Goal: Task Accomplishment & Management: Use online tool/utility

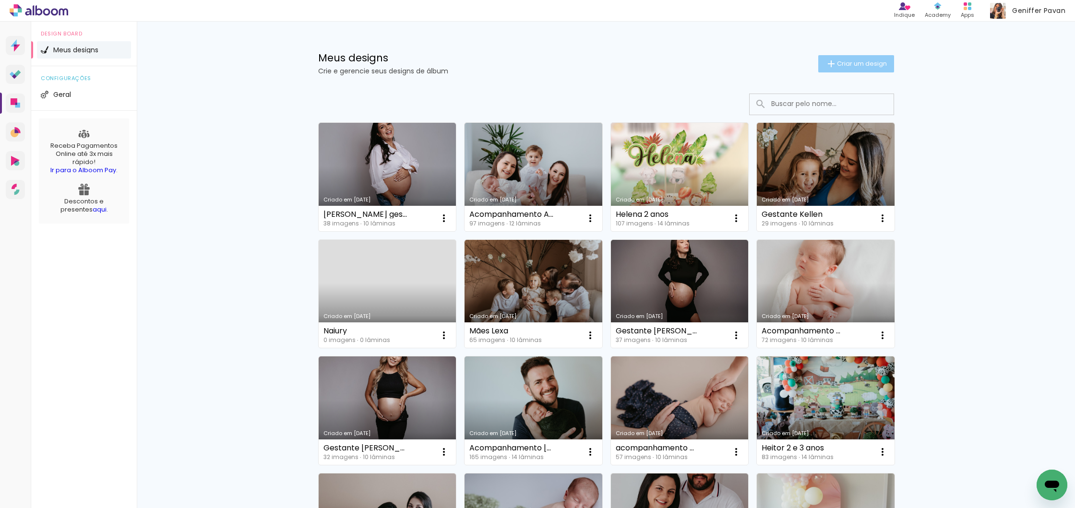
click at [845, 62] on span "Criar um design" at bounding box center [862, 63] width 50 height 6
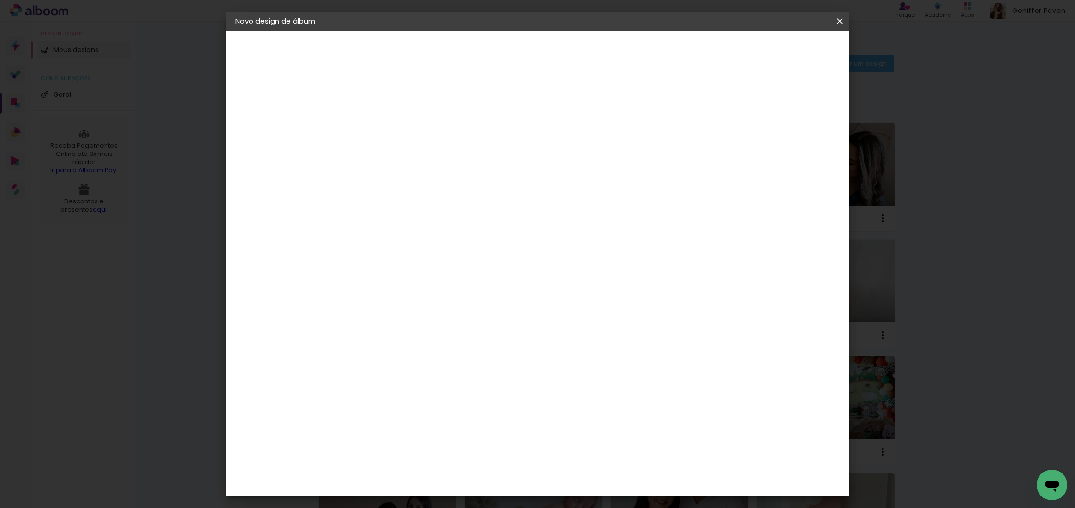
click at [392, 127] on input at bounding box center [392, 128] width 0 height 15
type input "Laura 6 a 9 anos"
type paper-input "Laura 6 a 9 anos"
click at [0, 0] on slot "Avançar" at bounding box center [0, 0] width 0 height 0
click at [0, 0] on slot "Tamanho Livre" at bounding box center [0, 0] width 0 height 0
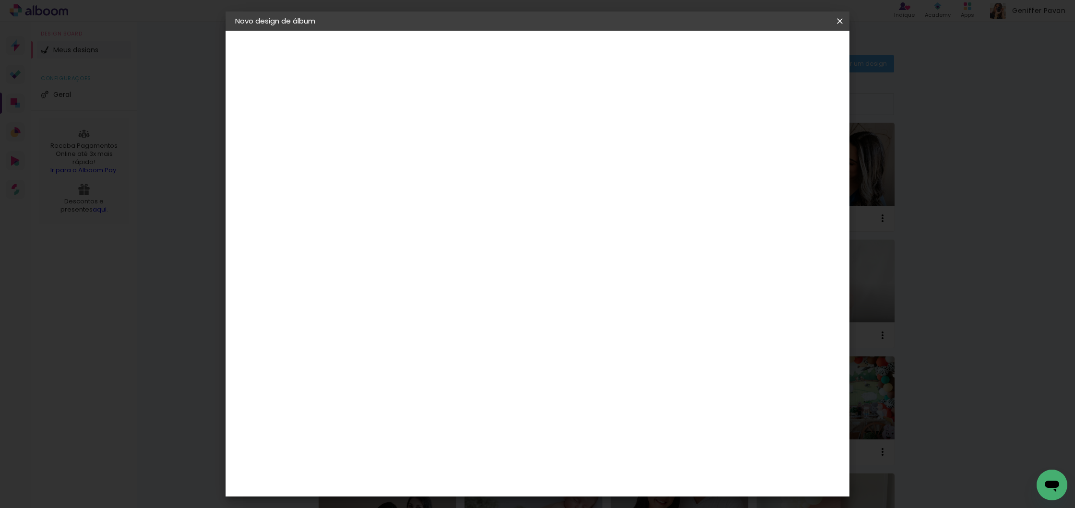
click at [0, 0] on slot "Avançar" at bounding box center [0, 0] width 0 height 0
click at [602, 402] on input "60" at bounding box center [594, 397] width 25 height 14
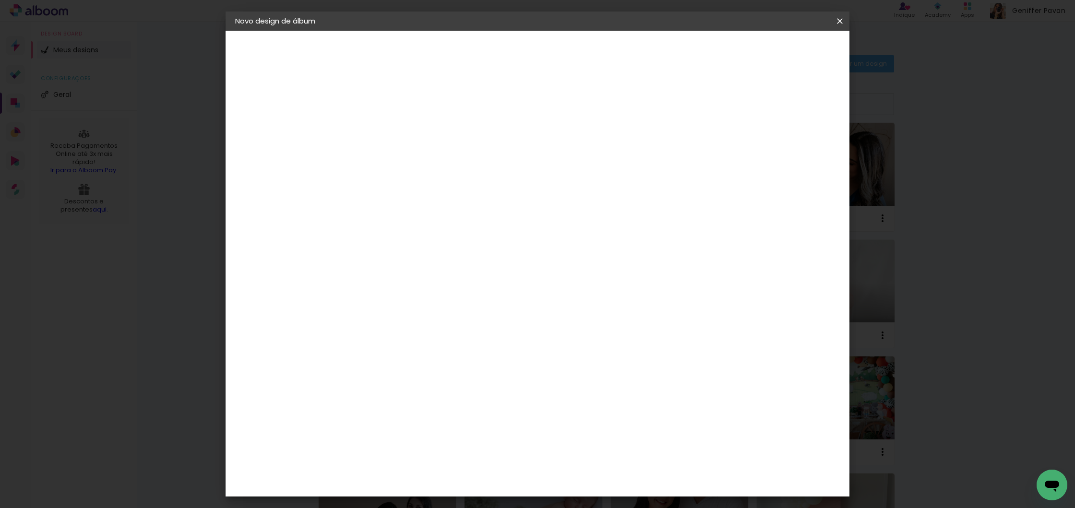
click at [369, 265] on input "30" at bounding box center [361, 268] width 25 height 14
type input "2"
type input "30"
click at [594, 406] on input "60" at bounding box center [594, 404] width 25 height 14
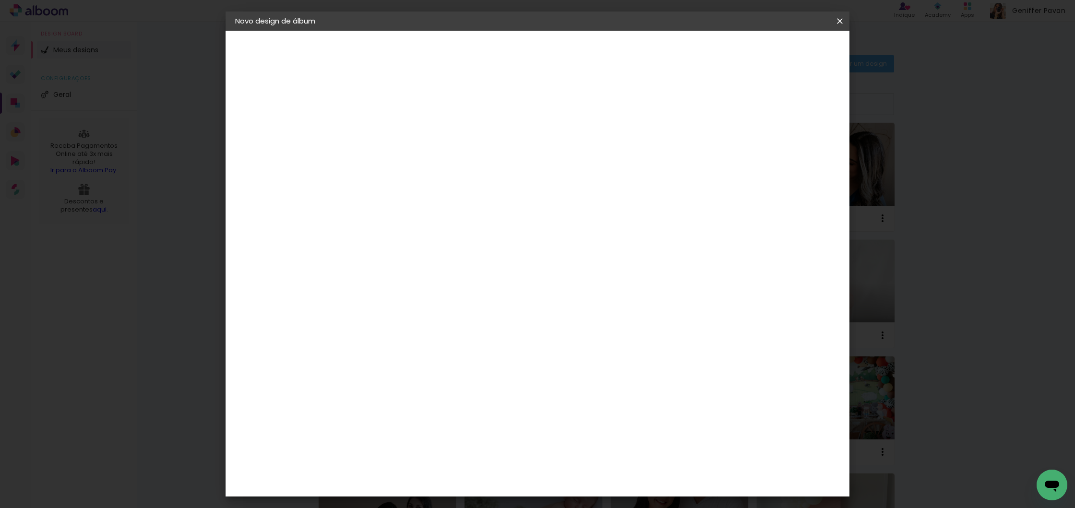
click at [599, 404] on input "60" at bounding box center [594, 404] width 25 height 14
type input "40"
type paper-input "40"
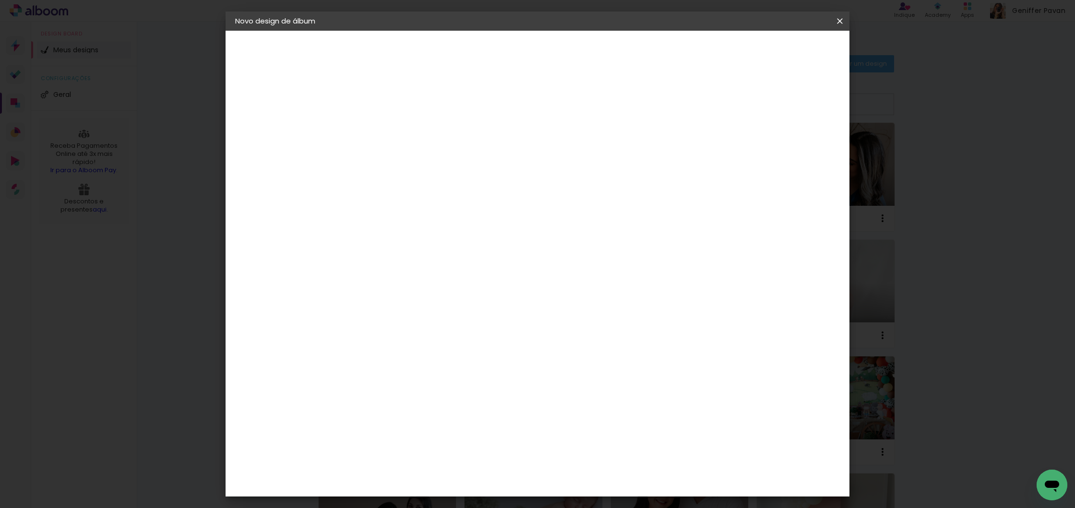
click at [787, 54] on span "Iniciar design" at bounding box center [766, 51] width 44 height 7
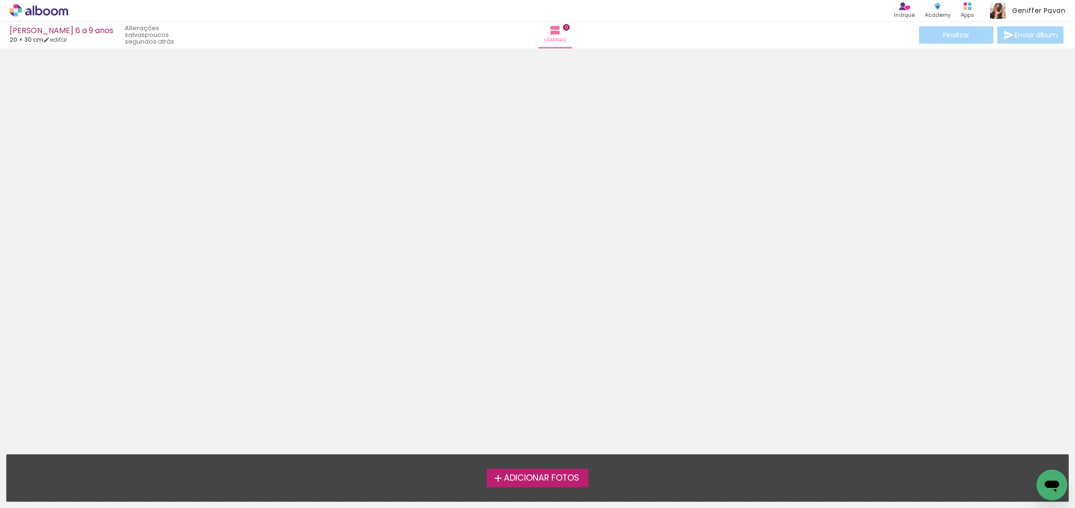
click at [511, 469] on label "Adicionar Fotos" at bounding box center [538, 478] width 102 height 18
click at [0, 0] on input "file" at bounding box center [0, 0] width 0 height 0
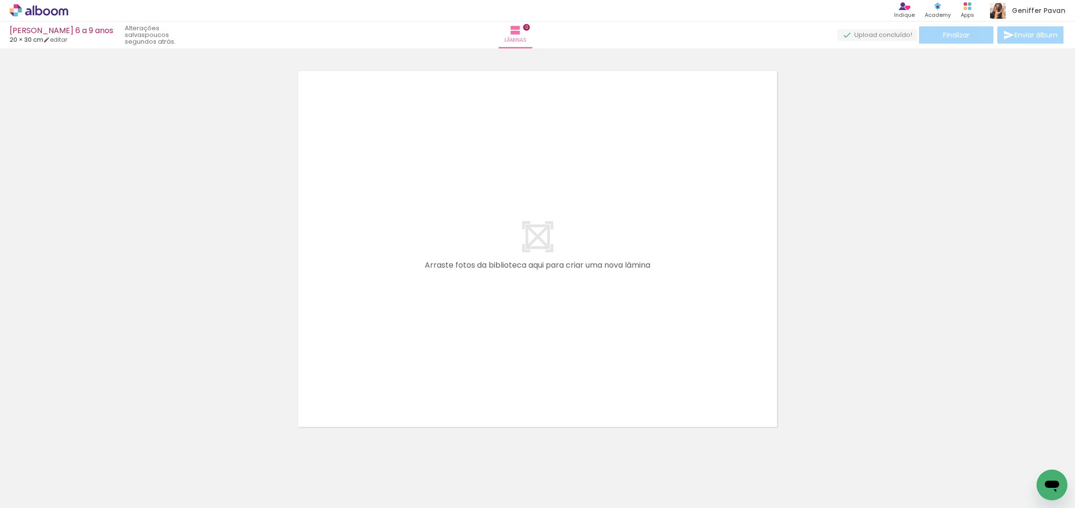
scroll to position [12, 0]
click at [12, 496] on iron-icon at bounding box center [14, 496] width 12 height 12
click at [0, 0] on input "file" at bounding box center [0, 0] width 0 height 0
click at [45, 498] on span "Adicionar Fotos" at bounding box center [34, 495] width 29 height 11
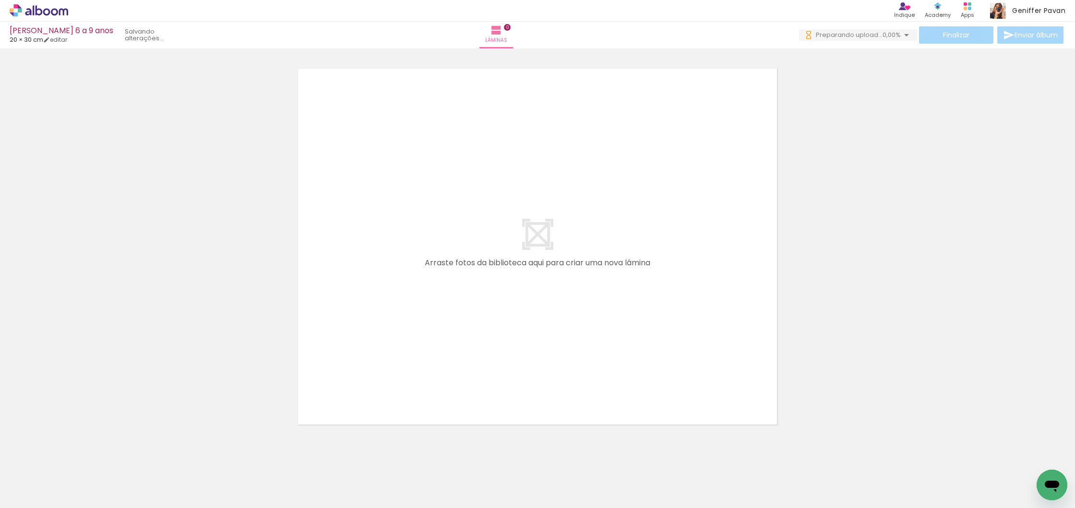
click at [0, 0] on input "file" at bounding box center [0, 0] width 0 height 0
click at [14, 495] on iron-icon at bounding box center [14, 496] width 12 height 12
click at [0, 0] on input "file" at bounding box center [0, 0] width 0 height 0
